Goal: Navigation & Orientation: Find specific page/section

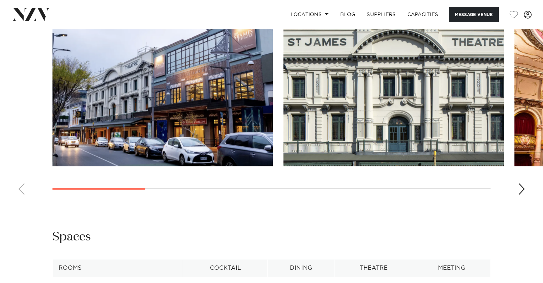
scroll to position [804, 0]
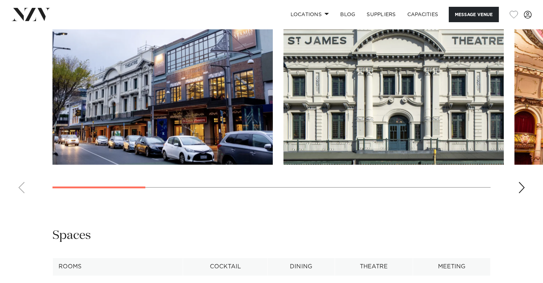
click at [521, 181] on div "Next slide" at bounding box center [521, 186] width 7 height 11
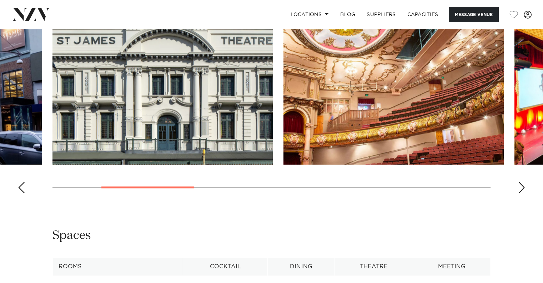
click at [521, 181] on div "Next slide" at bounding box center [521, 186] width 7 height 11
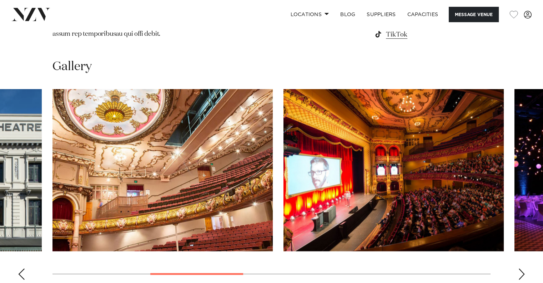
scroll to position [717, 0]
click at [519, 268] on div "Next slide" at bounding box center [521, 273] width 7 height 11
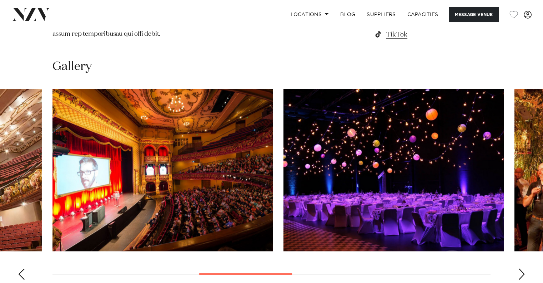
click at [519, 268] on div "Next slide" at bounding box center [521, 273] width 7 height 11
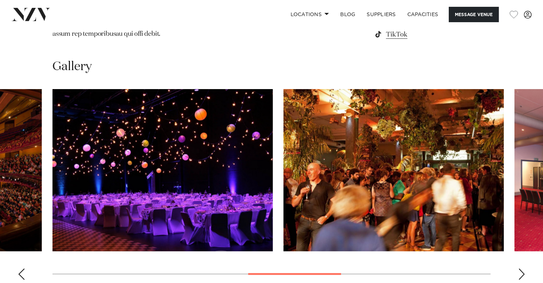
click at [519, 268] on div "Next slide" at bounding box center [521, 273] width 7 height 11
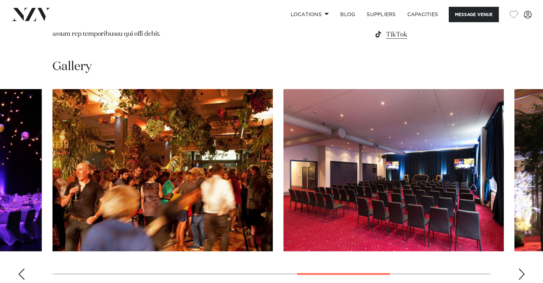
click at [519, 268] on div "Next slide" at bounding box center [521, 273] width 7 height 11
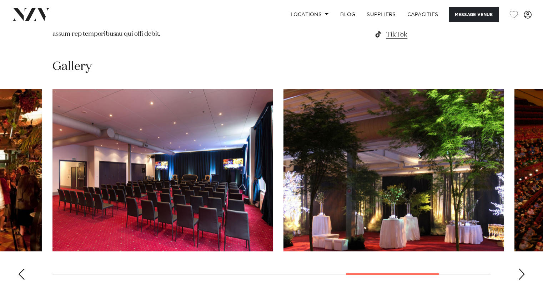
click at [519, 268] on div "Next slide" at bounding box center [521, 273] width 7 height 11
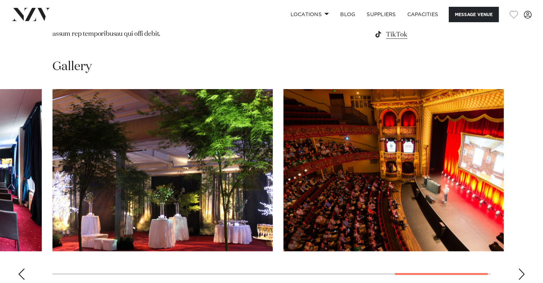
click at [519, 268] on div "Next slide" at bounding box center [521, 273] width 7 height 11
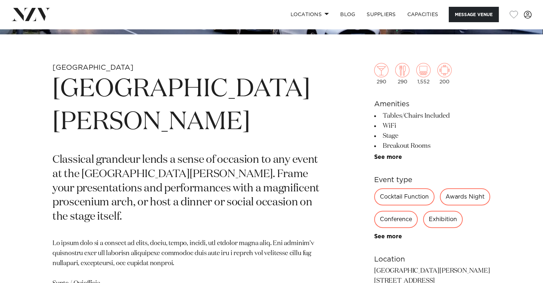
scroll to position [217, 0]
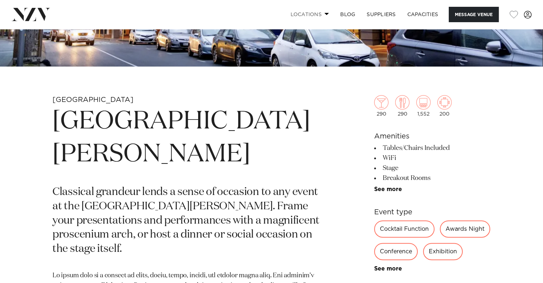
click at [317, 15] on link "Locations" at bounding box center [310, 14] width 50 height 15
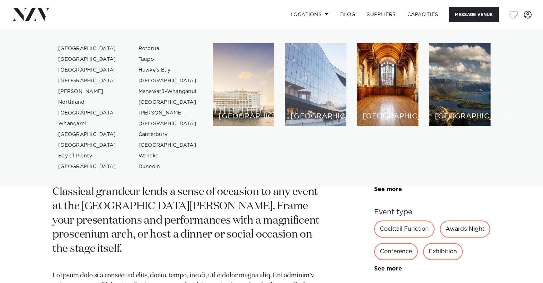
click at [307, 92] on div "[GEOGRAPHIC_DATA]" at bounding box center [315, 84] width 61 height 83
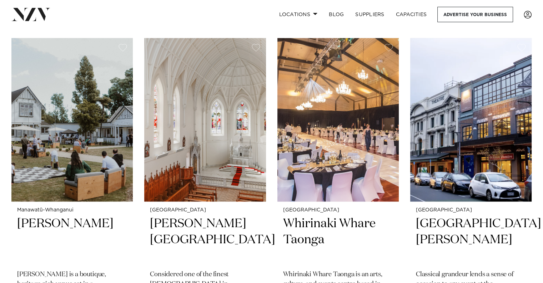
scroll to position [1235, 0]
